Goal: Find specific page/section: Find specific page/section

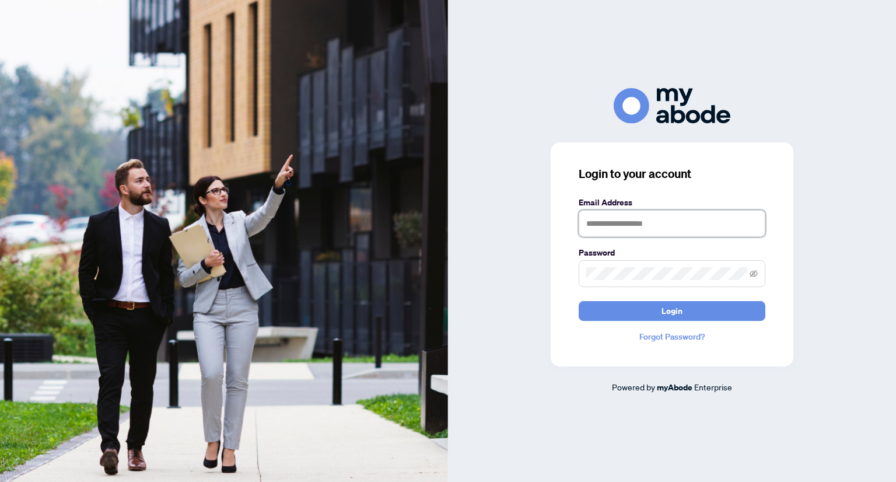
click at [635, 226] on input "text" at bounding box center [672, 223] width 187 height 27
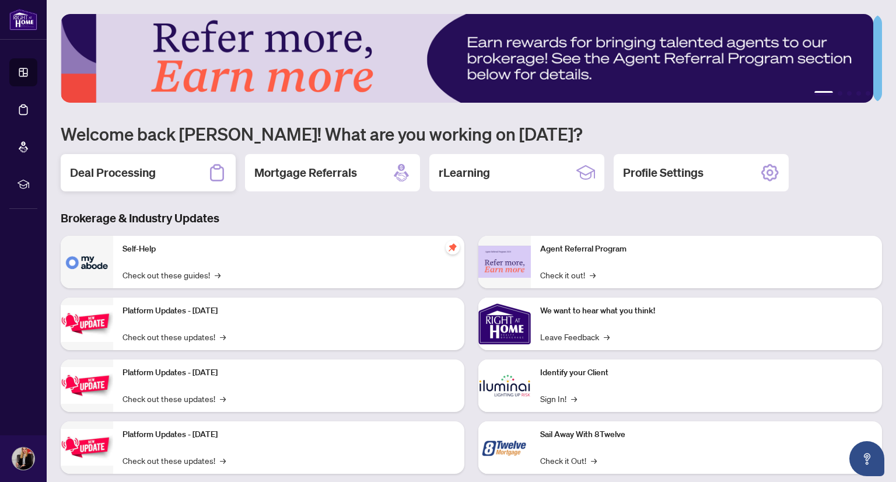
click at [130, 173] on h2 "Deal Processing" at bounding box center [113, 173] width 86 height 16
